Goal: Task Accomplishment & Management: Use online tool/utility

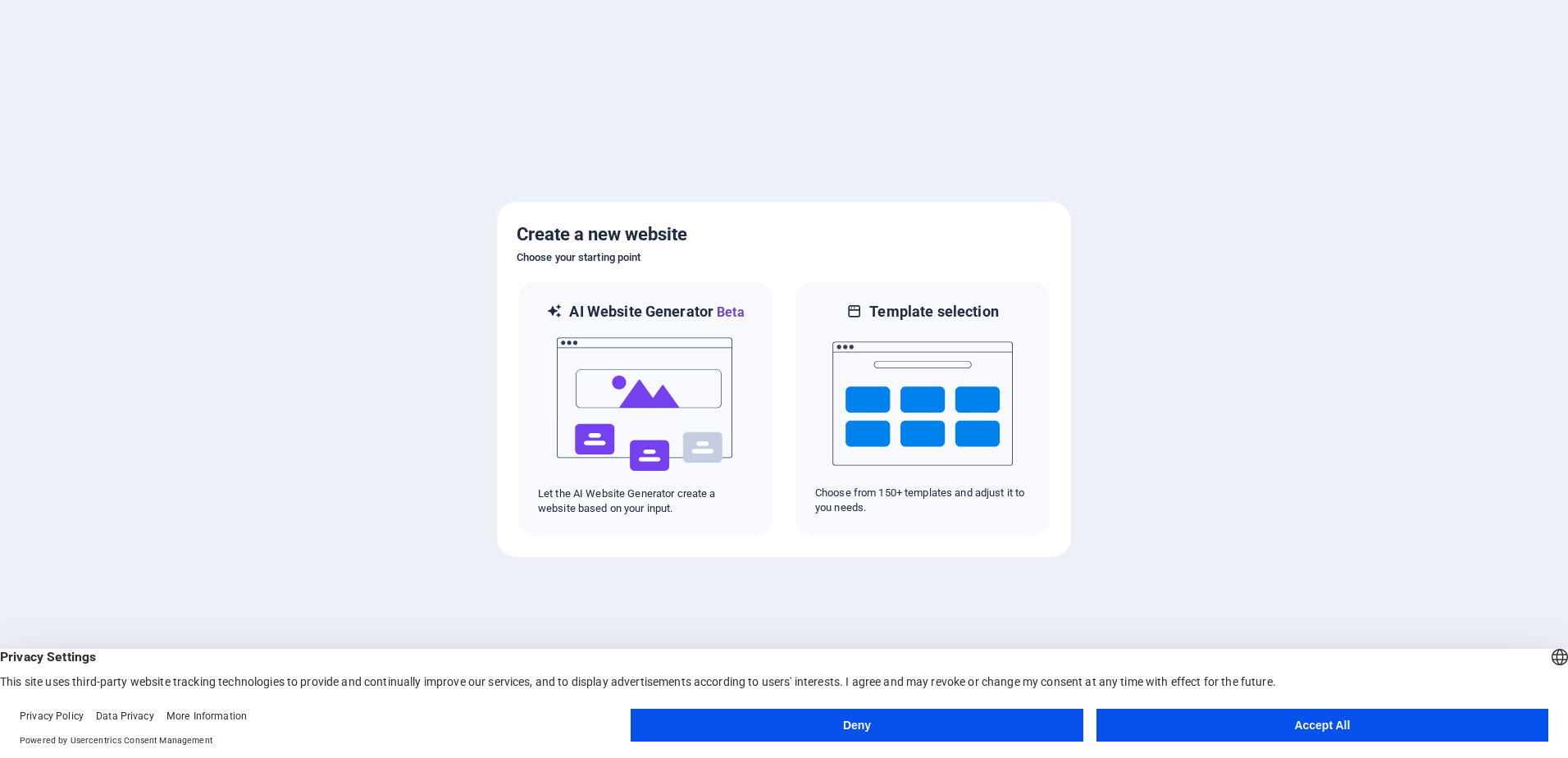
click at [1307, 727] on button "Accept All" at bounding box center [1321, 725] width 452 height 33
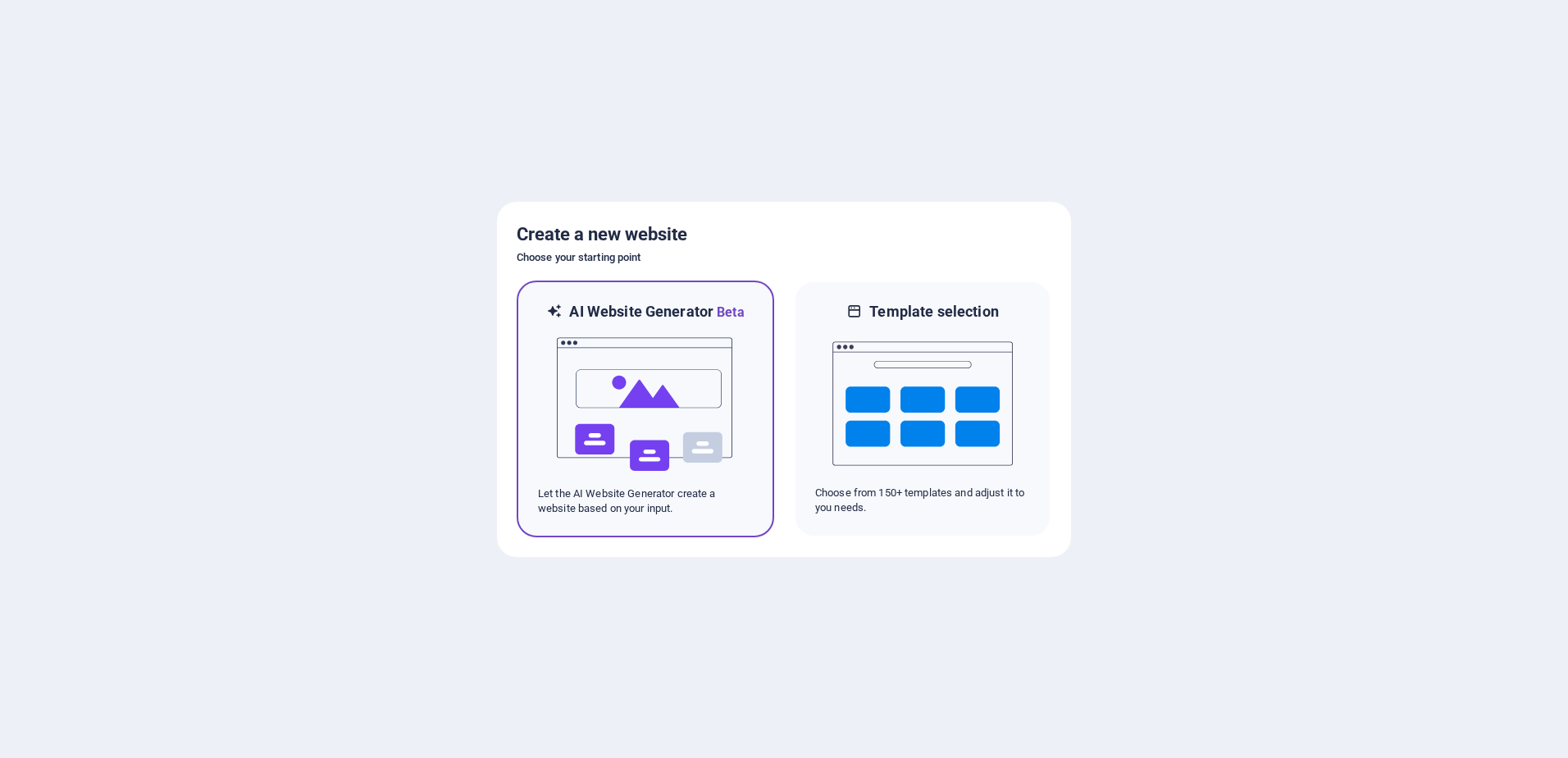
click at [668, 447] on img at bounding box center [645, 404] width 180 height 164
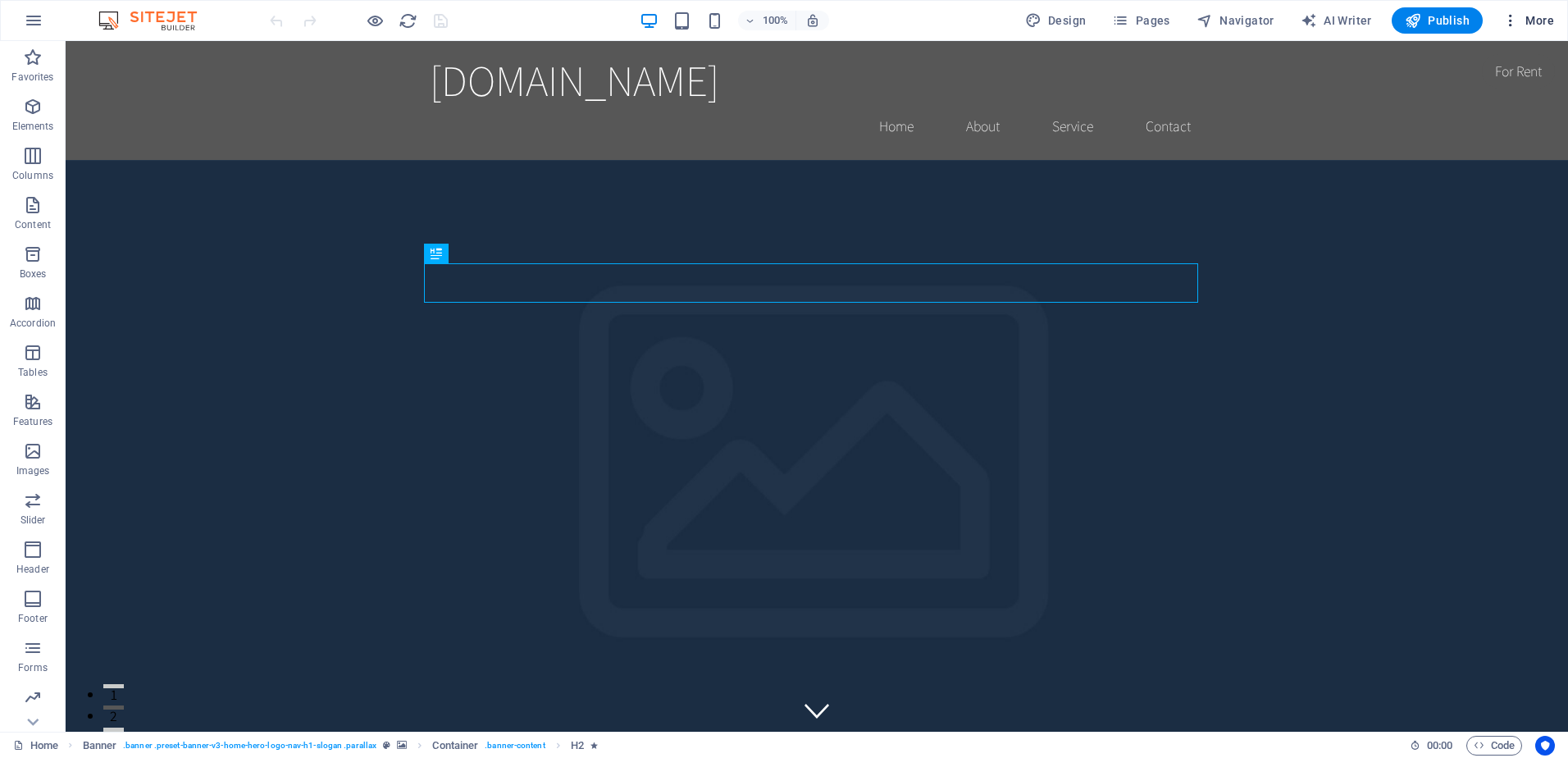
click at [1514, 26] on icon "button" at bounding box center [1510, 20] width 16 height 16
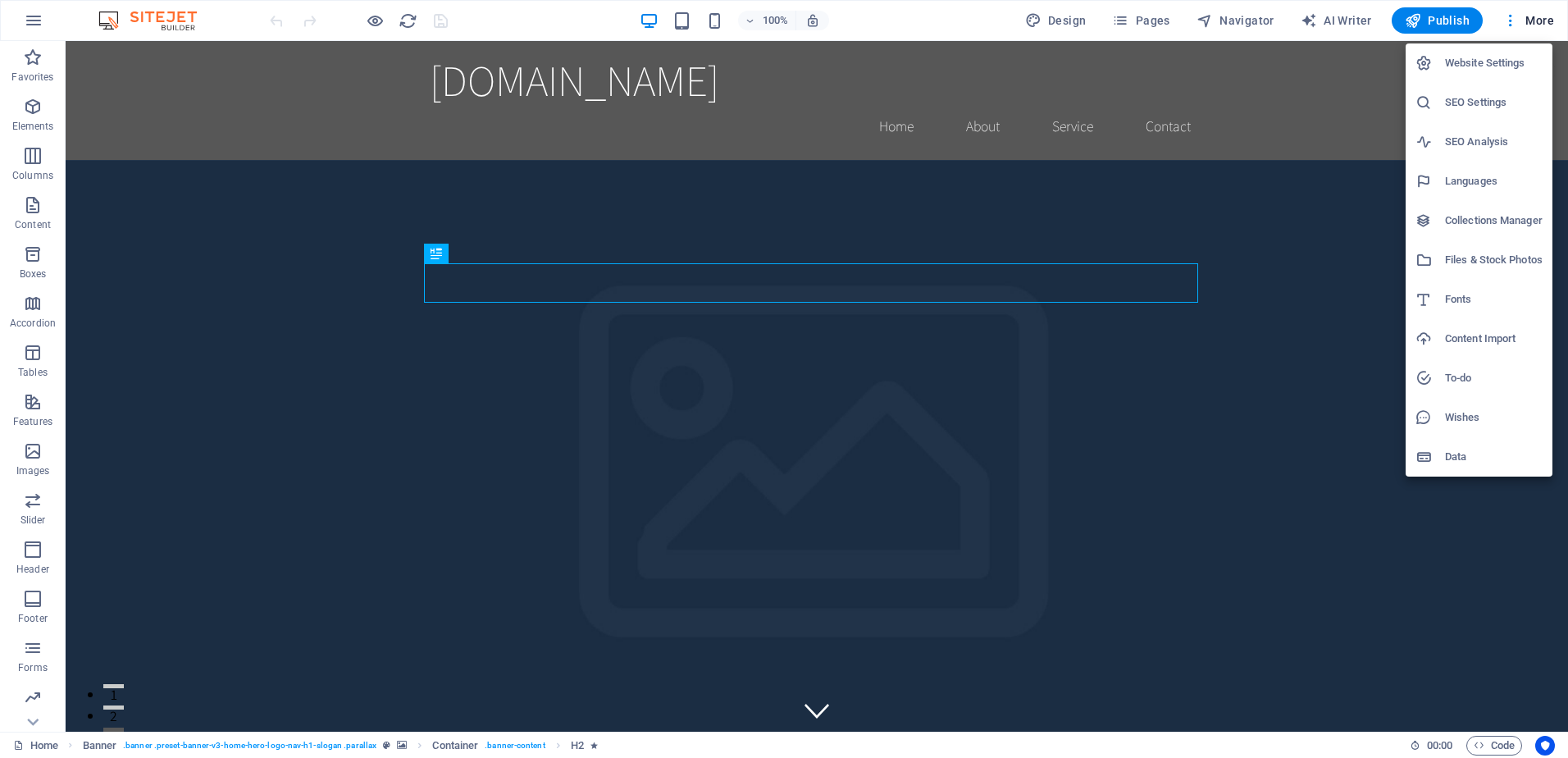
click at [1076, 20] on div at bounding box center [784, 379] width 1568 height 758
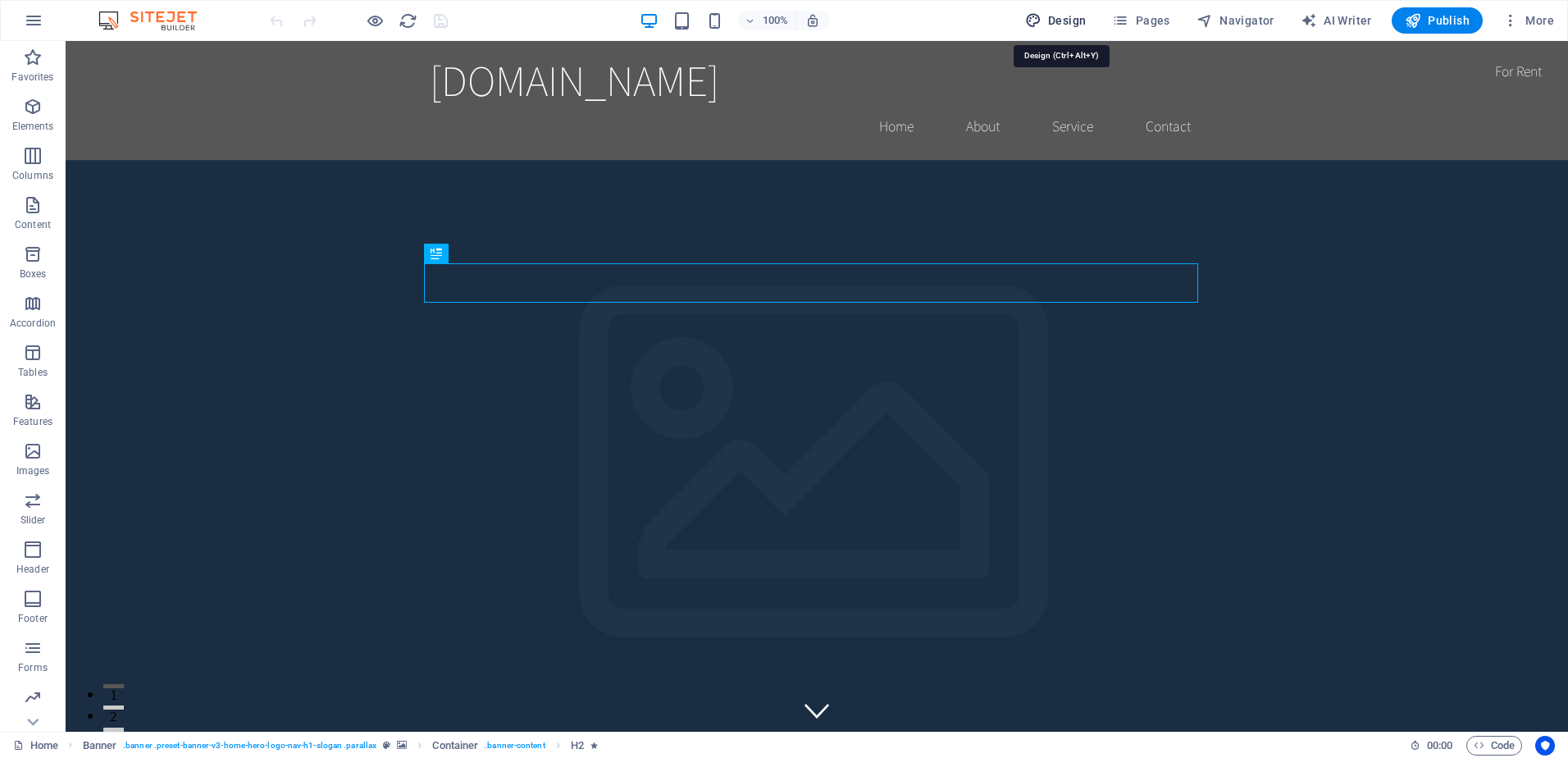
click at [1031, 17] on icon "button" at bounding box center [1032, 20] width 16 height 16
select select "rem"
select select "200"
select select "px"
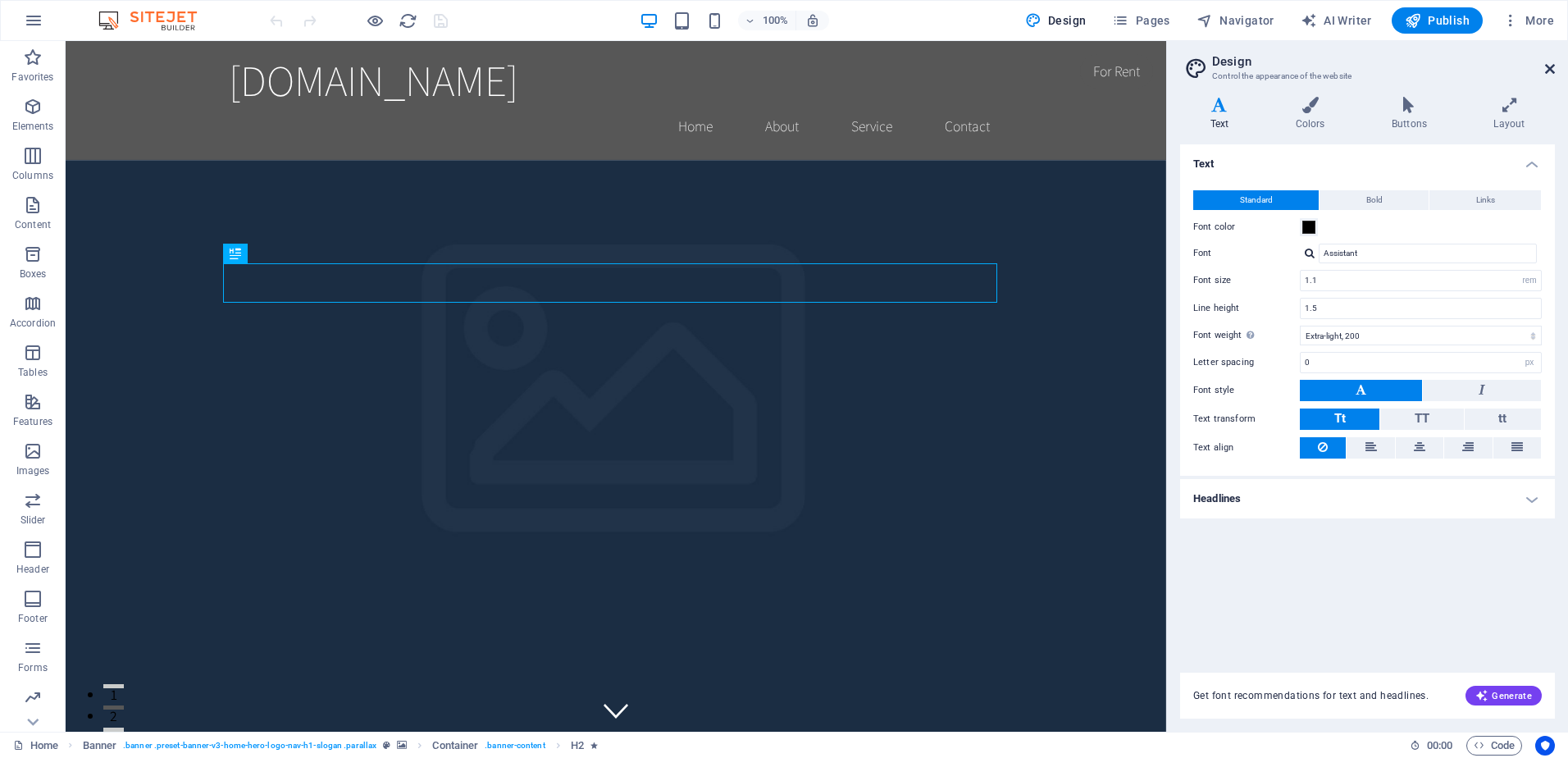
click at [1550, 71] on icon at bounding box center [1550, 68] width 10 height 13
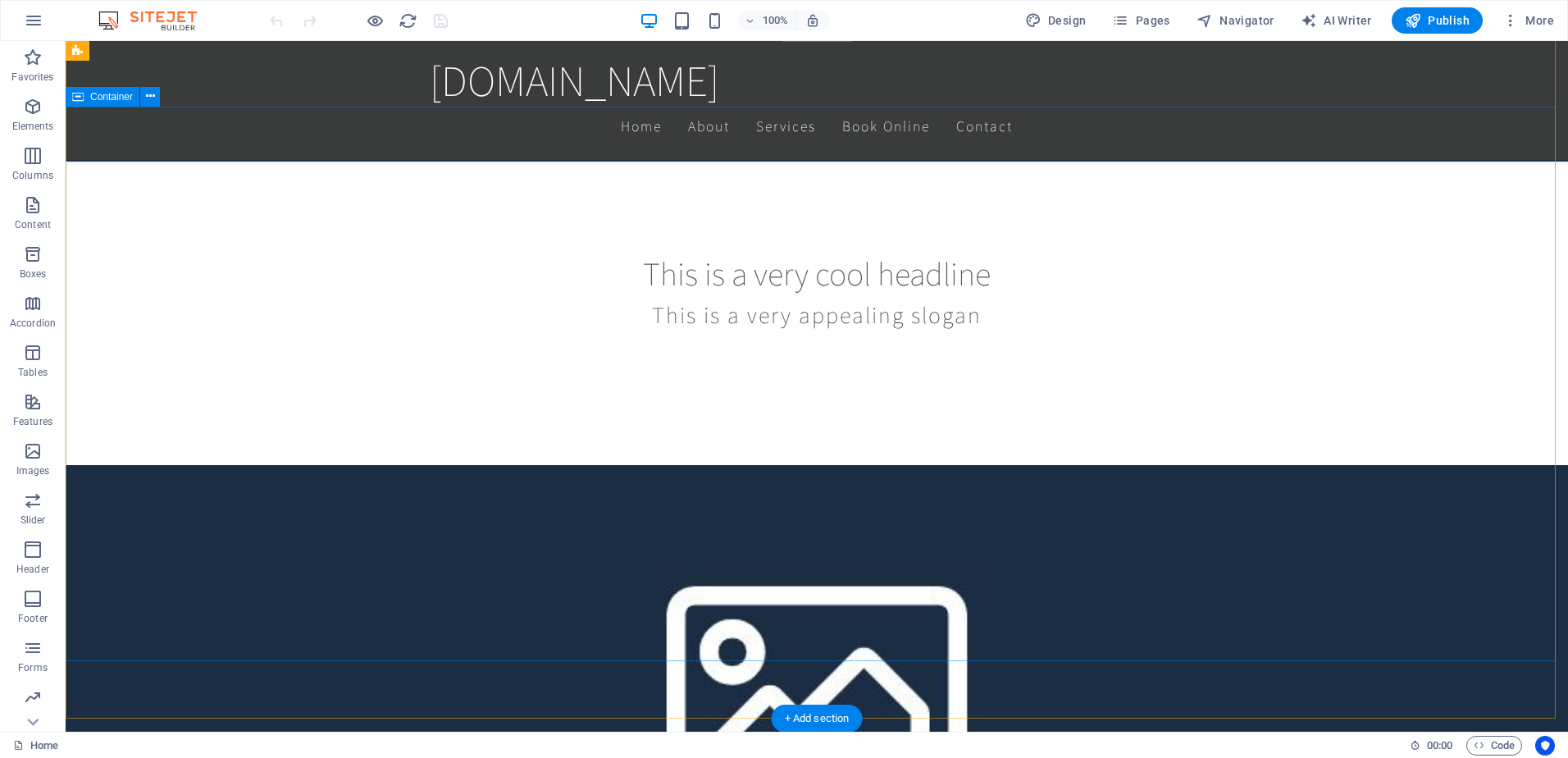
scroll to position [903, 0]
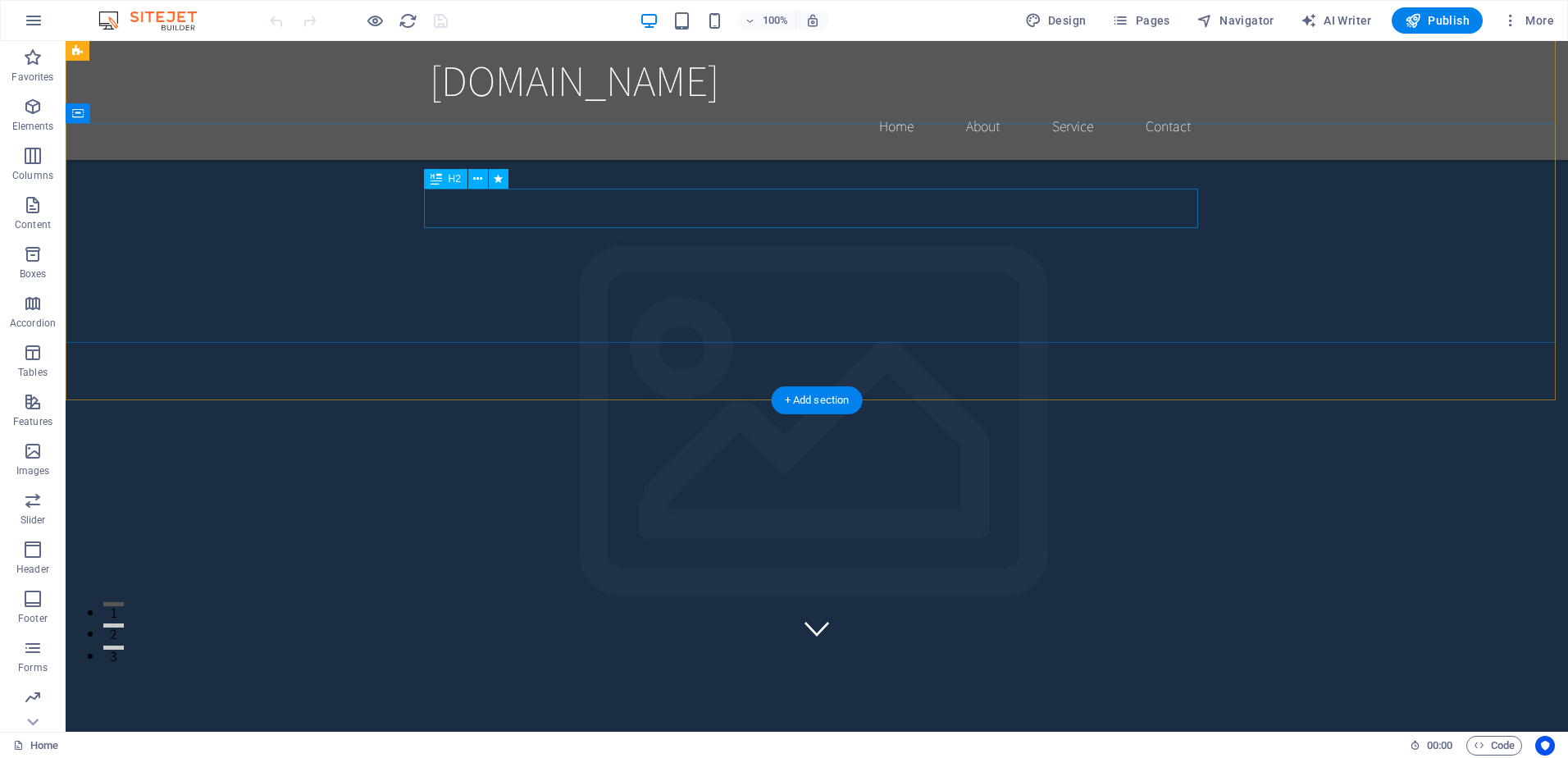
scroll to position [0, 0]
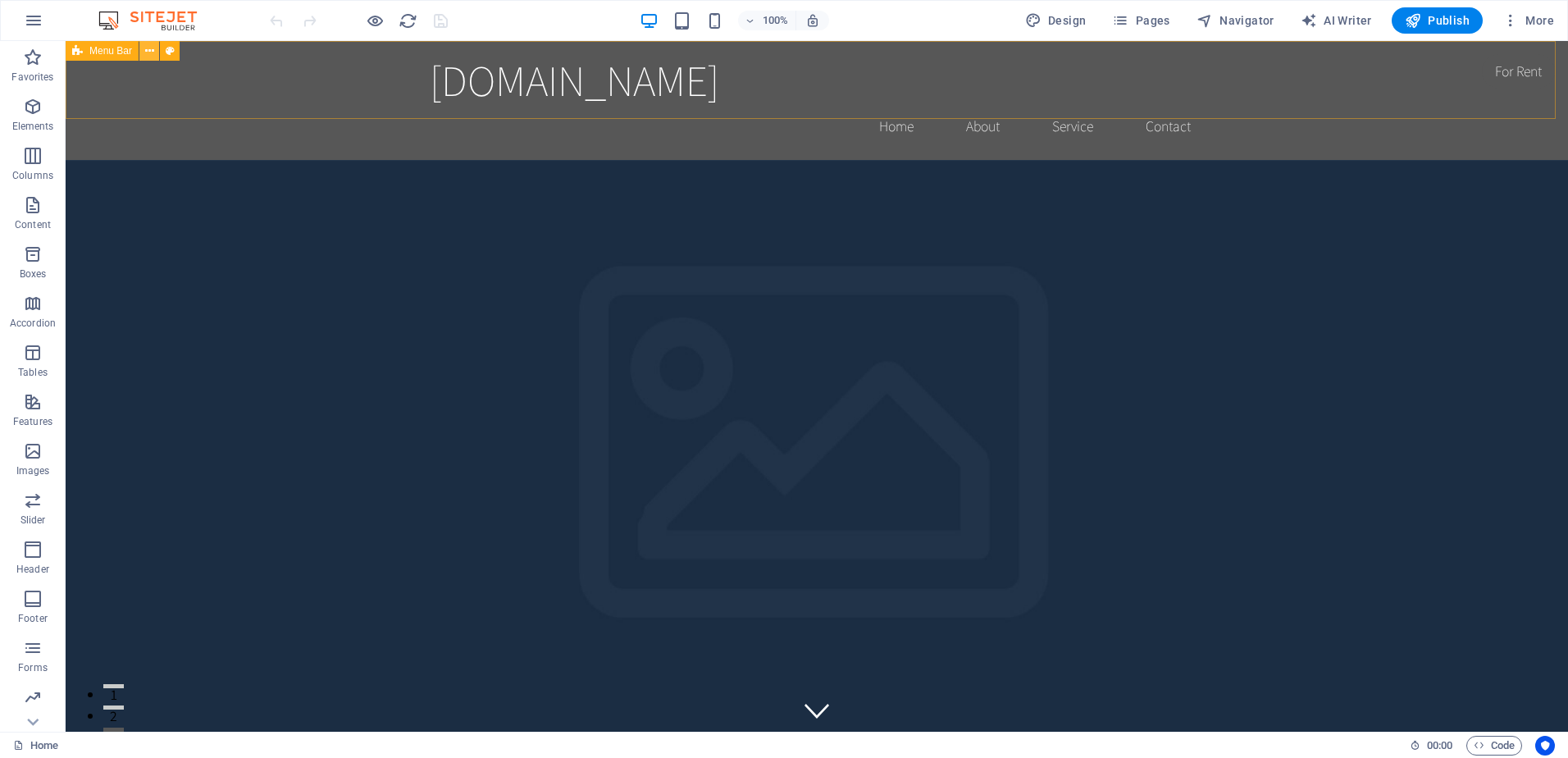
click at [148, 54] on icon at bounding box center [150, 51] width 9 height 17
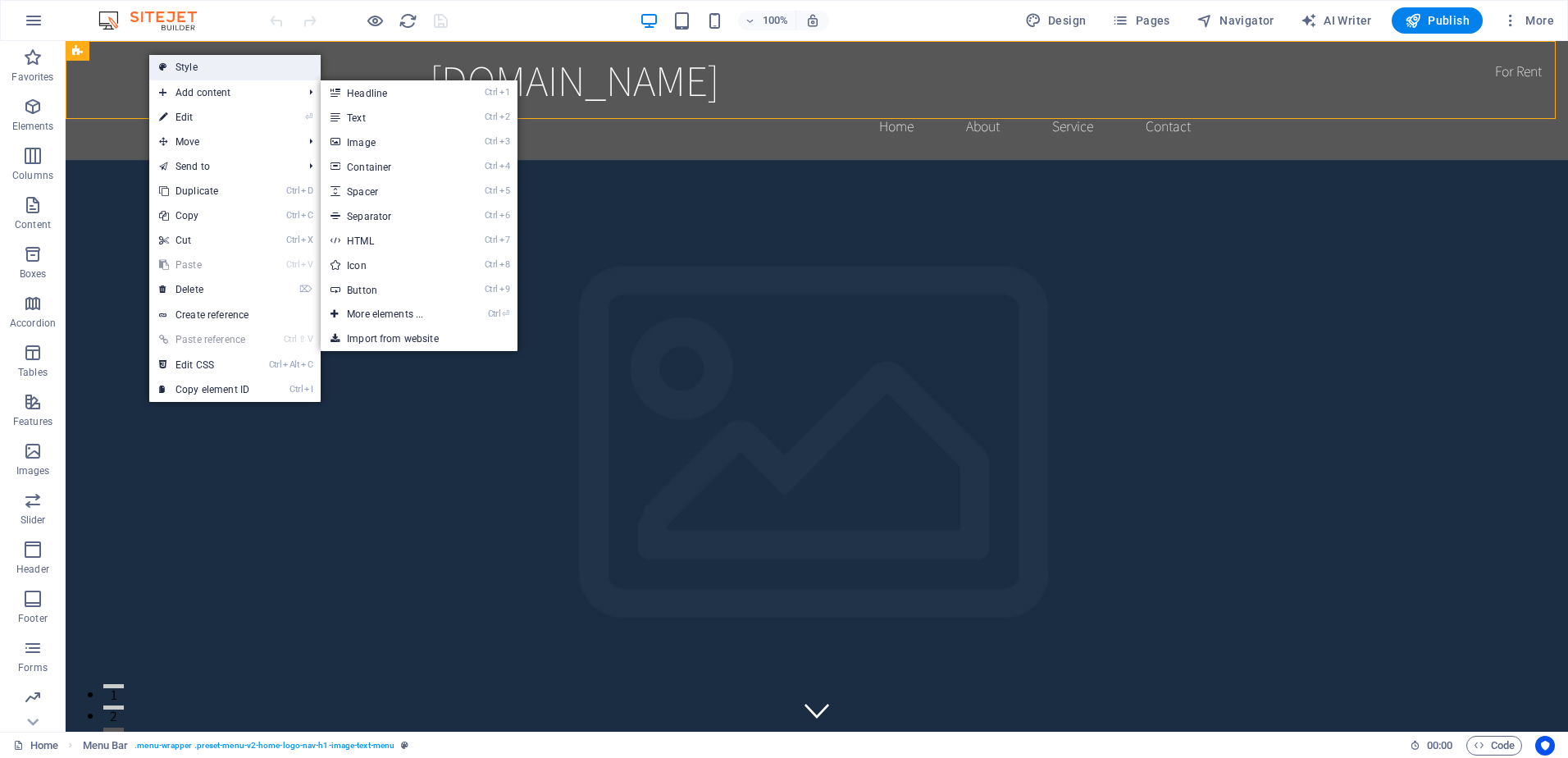
click at [226, 66] on link "Style" at bounding box center [236, 67] width 172 height 25
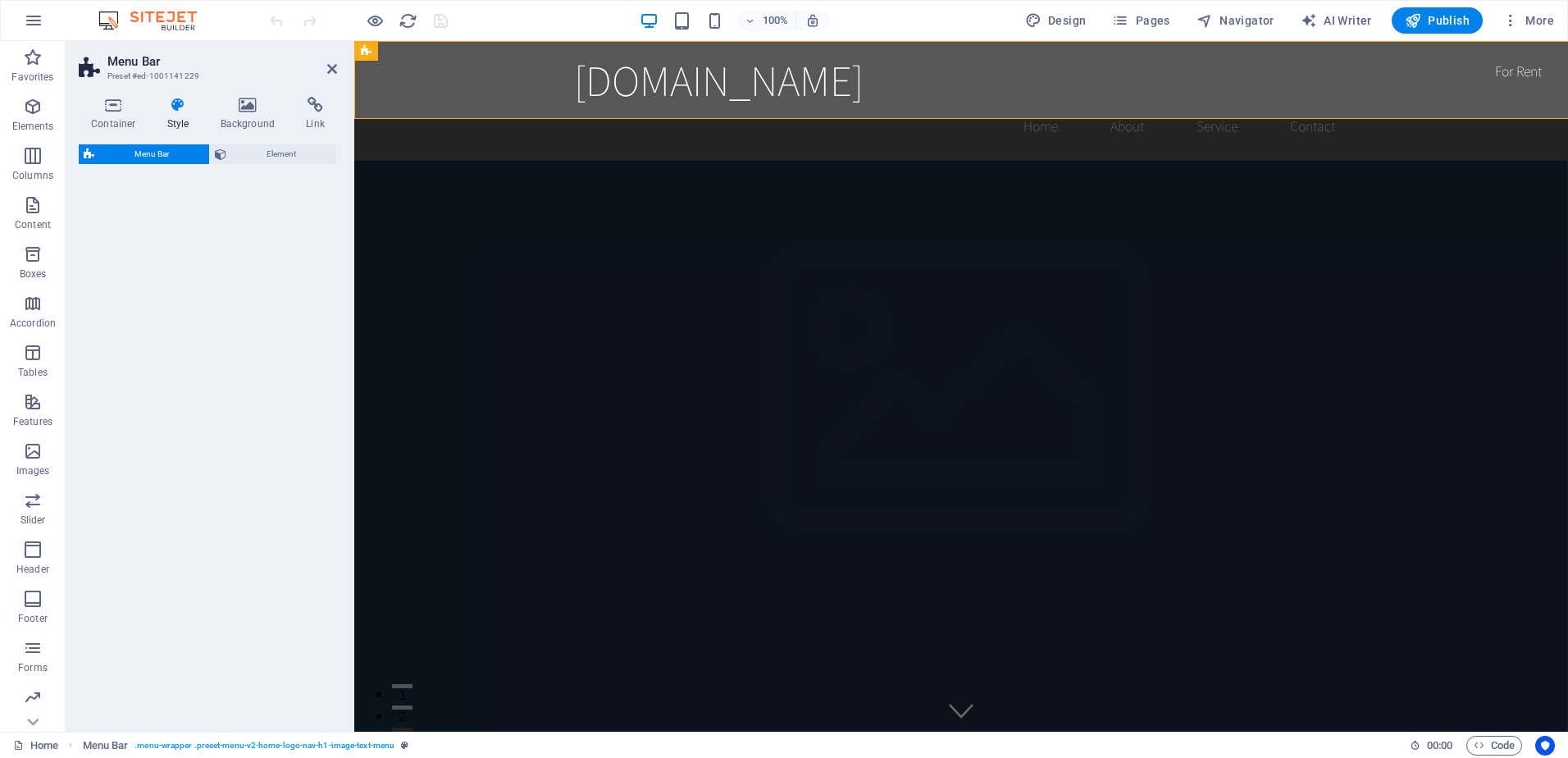
select select "rem"
select select "preset-menu-v2-home-logo-nav-h1-image-text-menu"
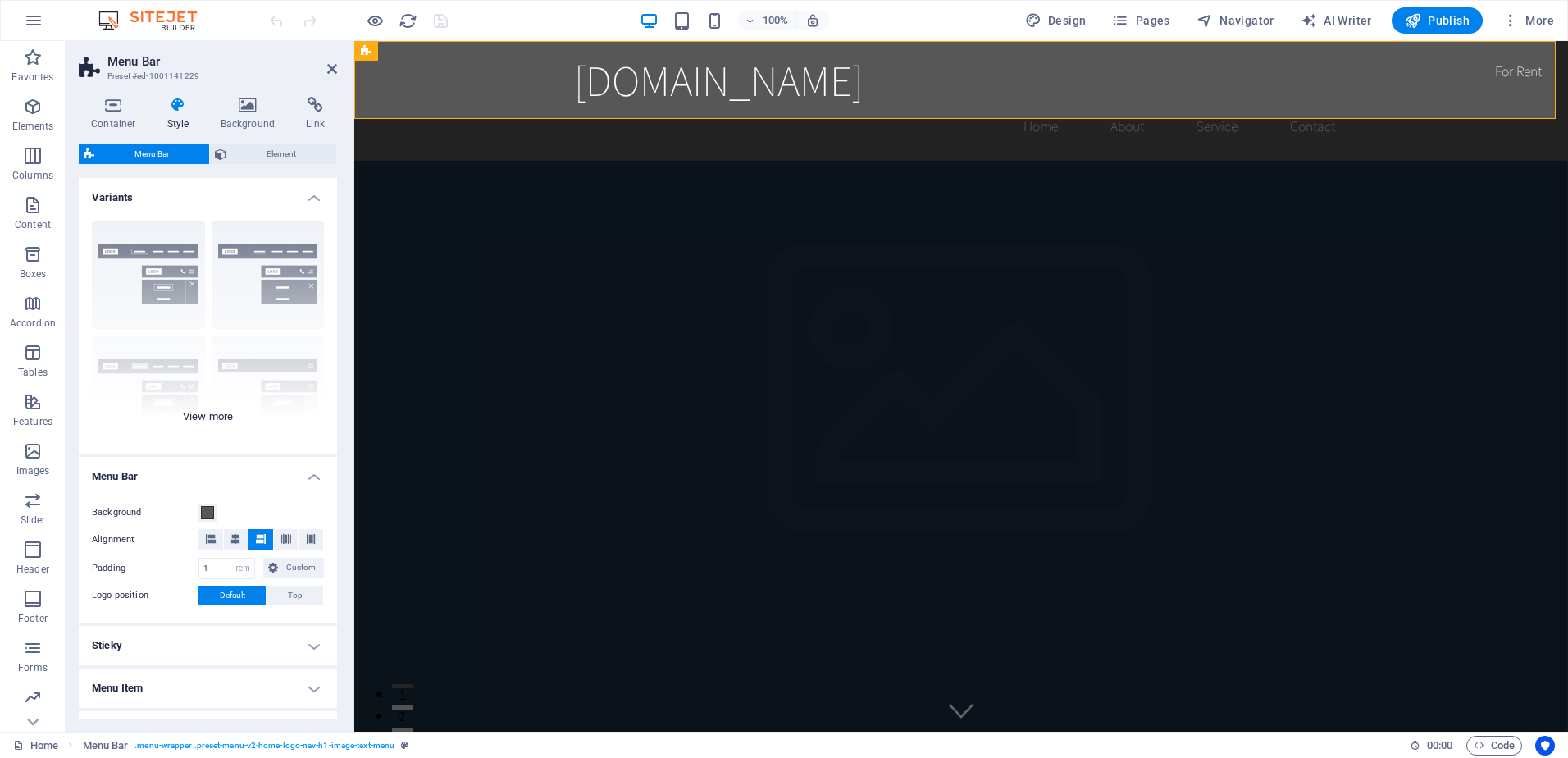
click at [154, 256] on div "Border Centered Default Fixed Loki Trigger Wide XXL" at bounding box center [208, 330] width 258 height 246
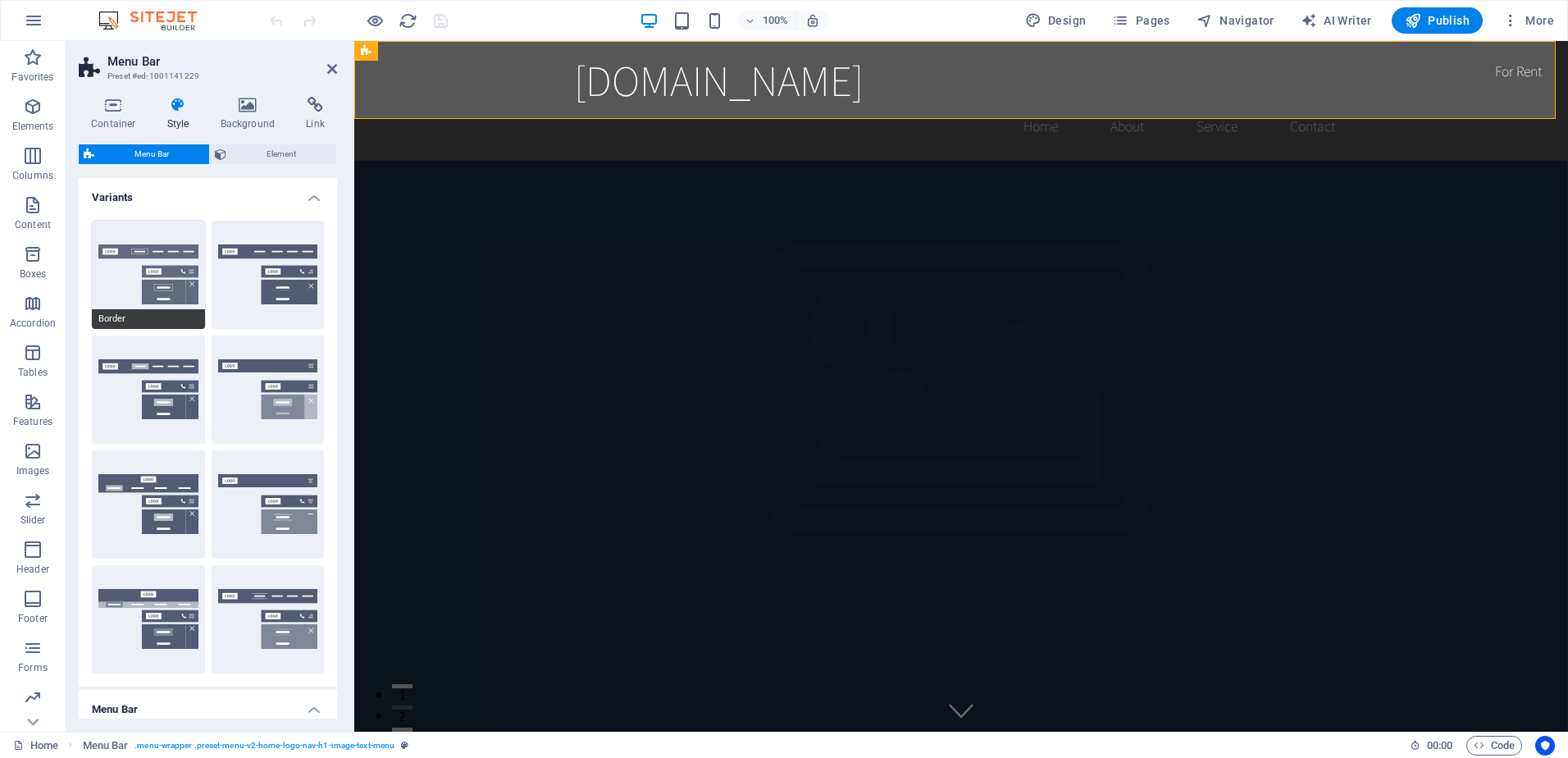
click at [160, 290] on button "Border" at bounding box center [148, 274] width 113 height 108
click at [247, 111] on icon at bounding box center [248, 105] width 80 height 16
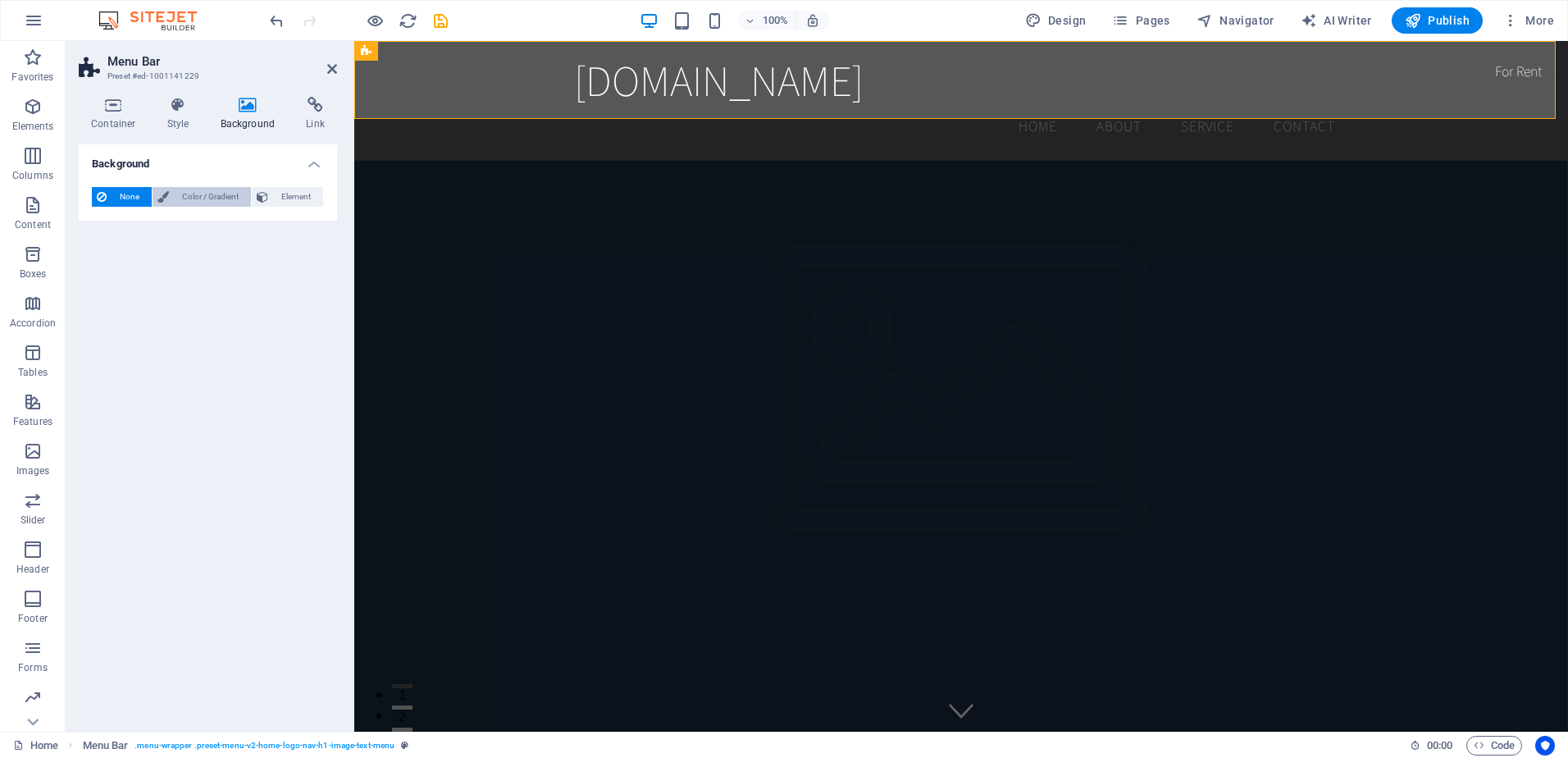
click at [230, 193] on span "Color / Gradient" at bounding box center [209, 197] width 72 height 20
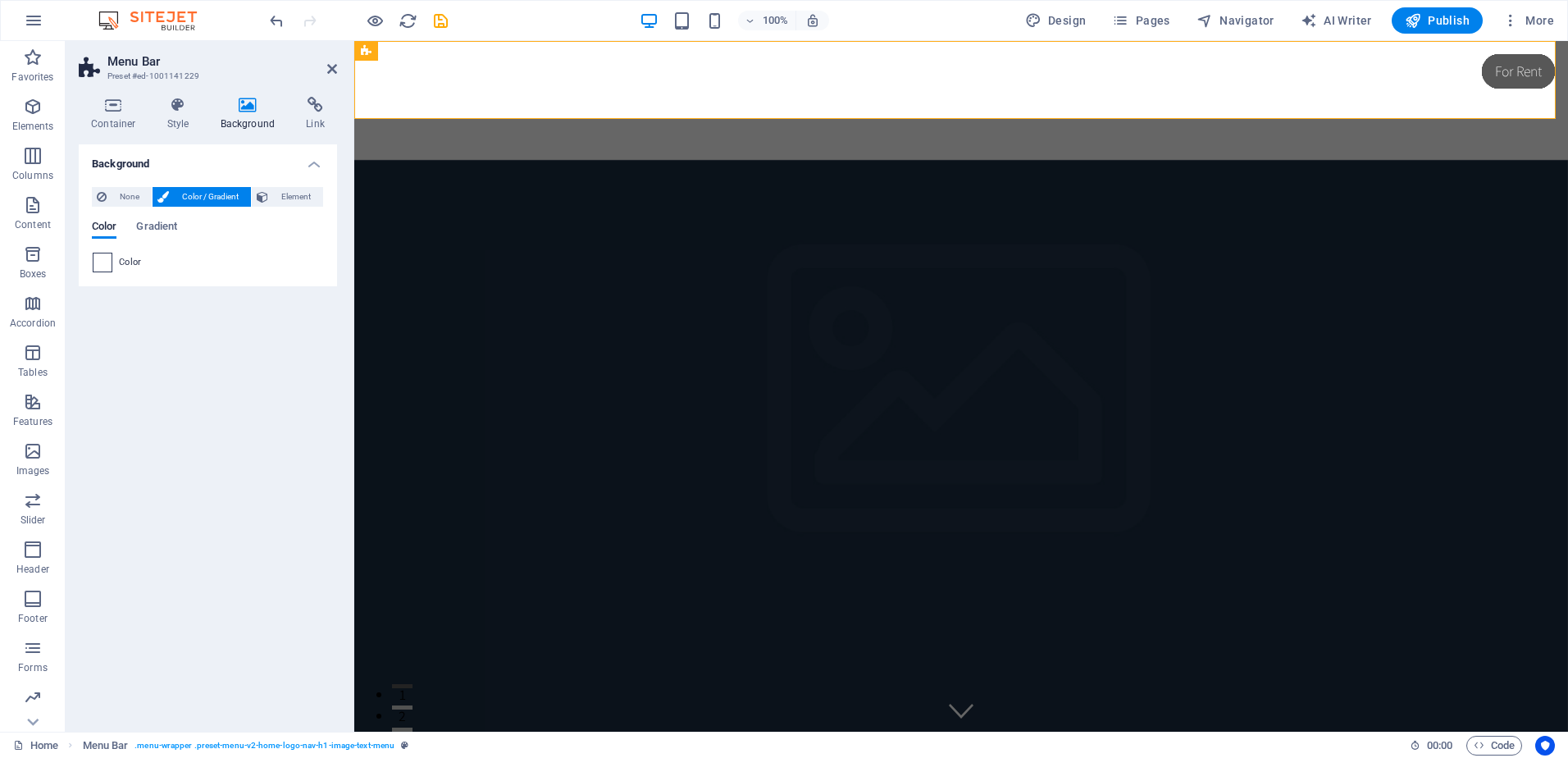
click at [99, 265] on span at bounding box center [102, 262] width 18 height 18
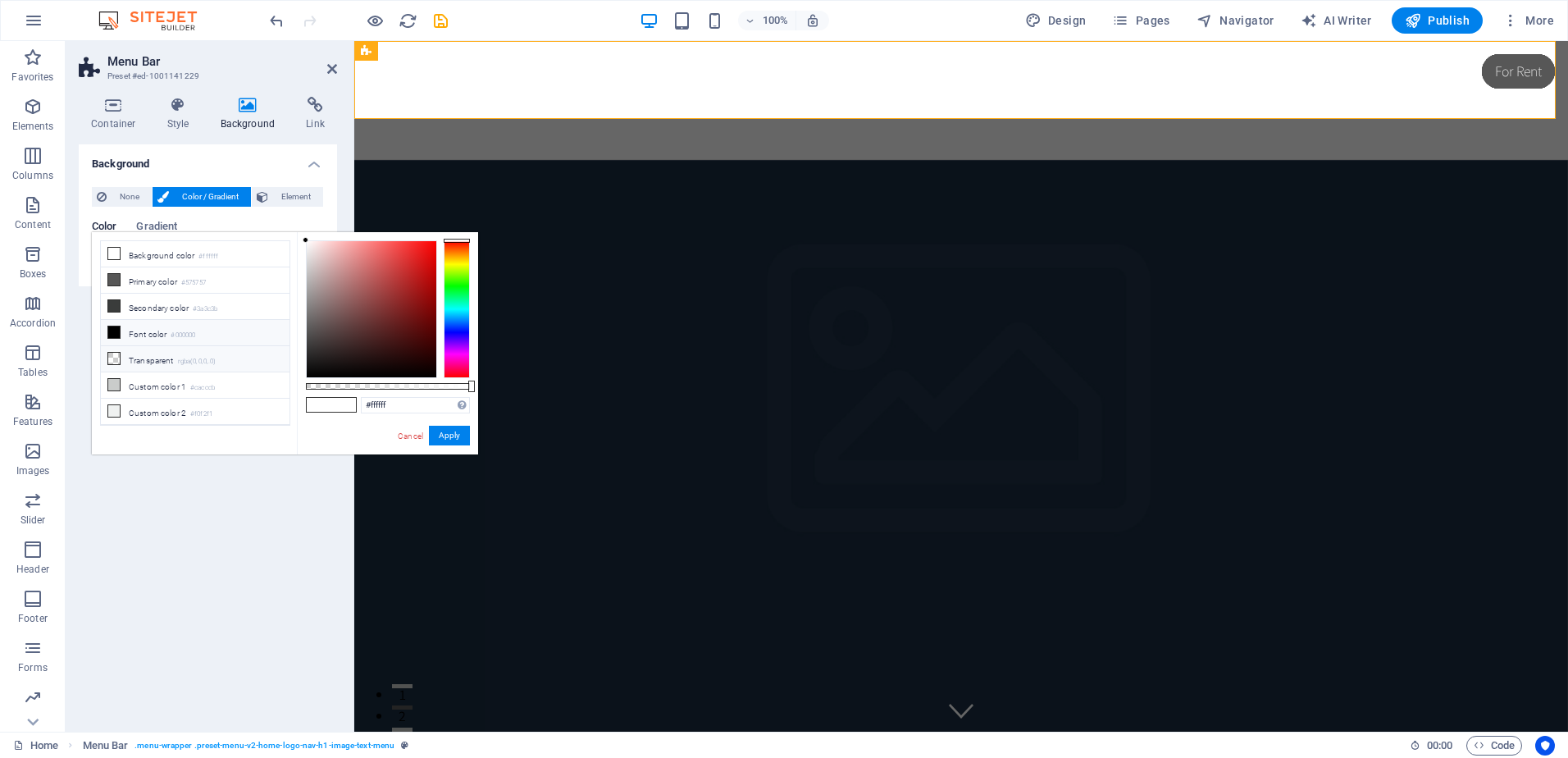
click at [167, 351] on li "Transparent rgba(0,0,0,.0)" at bounding box center [196, 359] width 189 height 26
type input "rgba(0, 0, 0, 0)"
click at [453, 441] on button "Apply" at bounding box center [449, 435] width 41 height 20
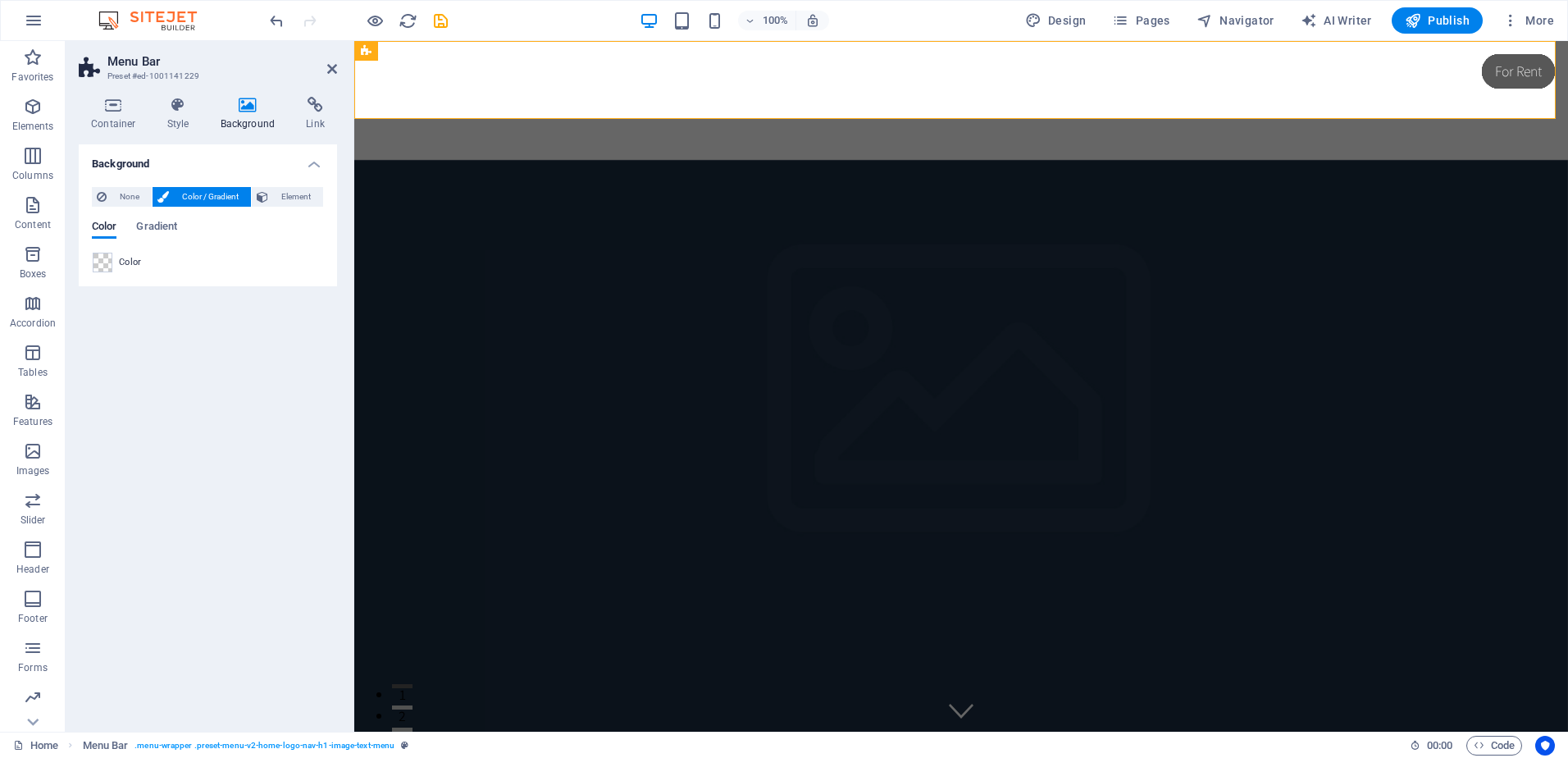
click at [265, 9] on div "100% Design Pages Navigator AI Writer Publish More" at bounding box center [784, 20] width 1566 height 39
click at [272, 20] on icon "undo" at bounding box center [276, 21] width 19 height 19
click at [271, 18] on icon "undo" at bounding box center [276, 21] width 19 height 19
